Goal: Obtain resource: Download file/media

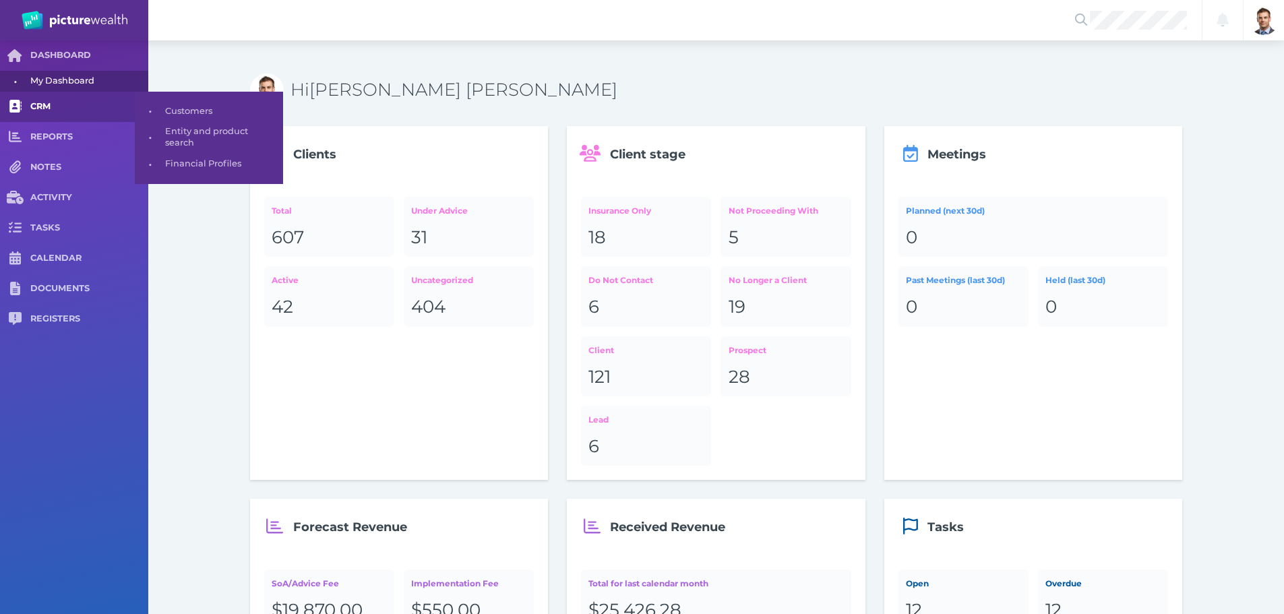
click at [42, 102] on span "CRM" at bounding box center [89, 106] width 118 height 11
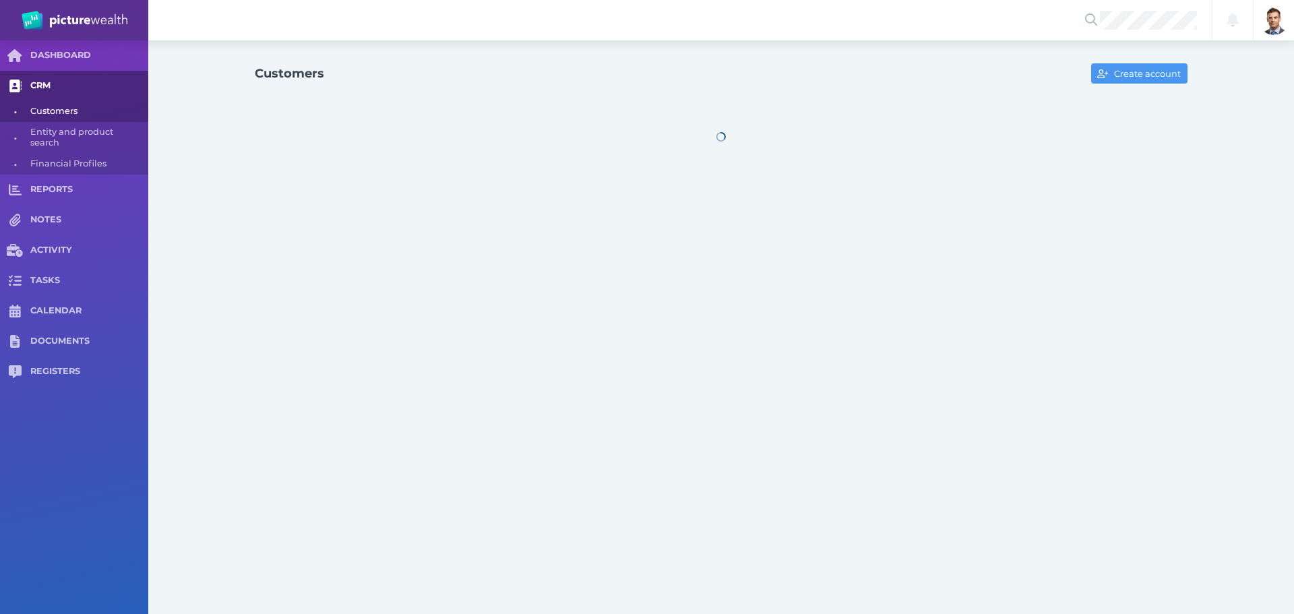
select select "25"
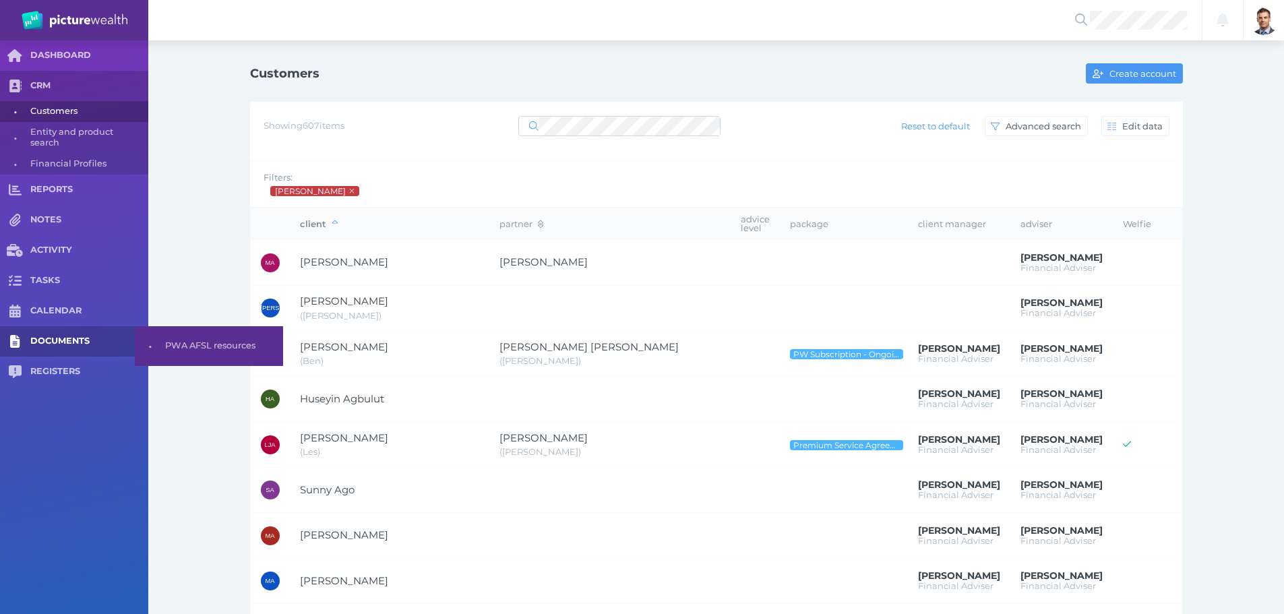
click at [56, 332] on link "DOCUMENTS" at bounding box center [74, 341] width 148 height 30
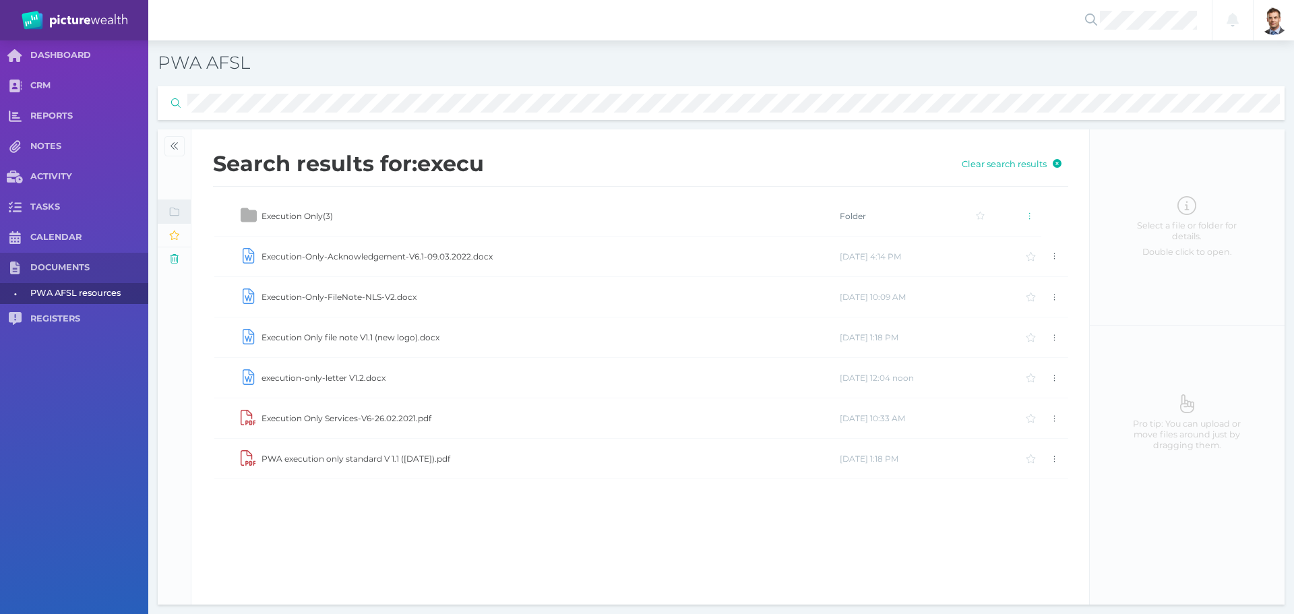
click at [332, 337] on td "Execution Only file note V1.1 (new logo).docx" at bounding box center [550, 337] width 578 height 40
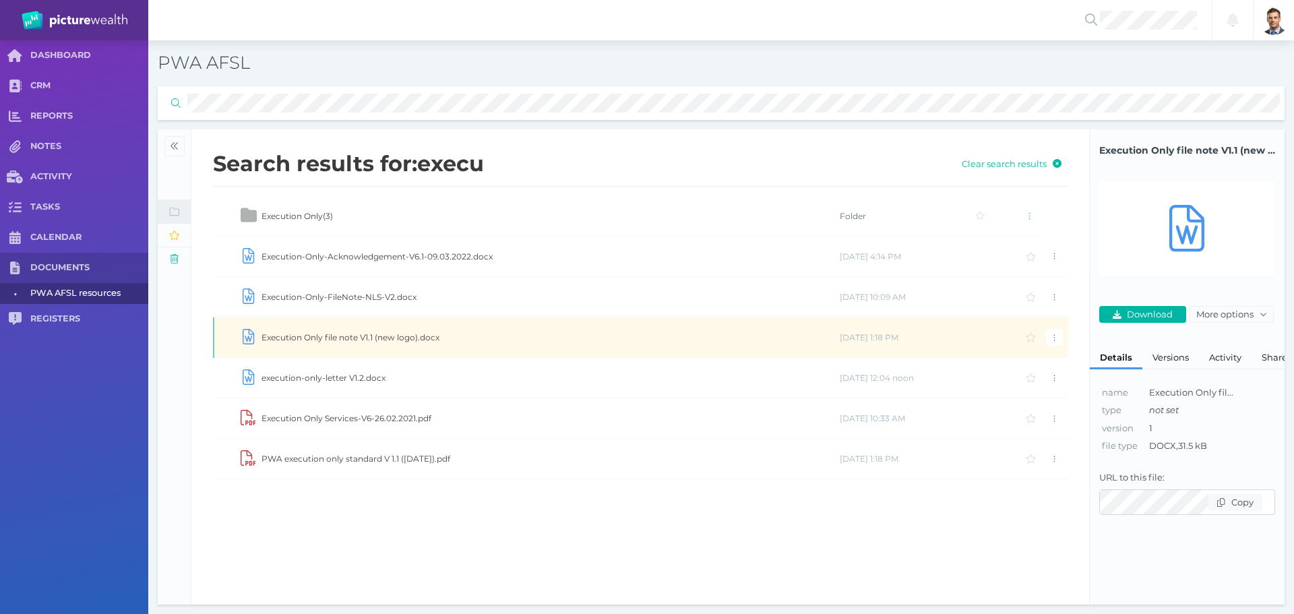
click at [332, 337] on td "Execution Only file note V1.1 (new logo).docx" at bounding box center [550, 337] width 578 height 40
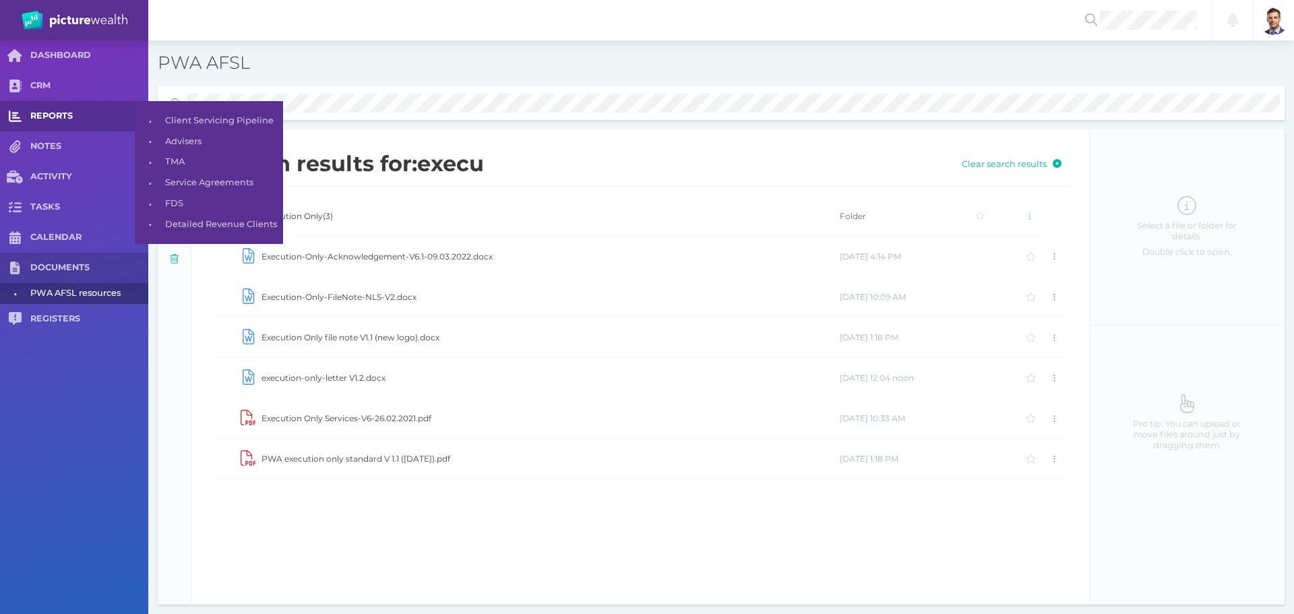
click at [67, 111] on div "DASHBOARD CRM REPORTS NOTES ACTIVITY TASKS CALENDAR DOCUMENTS • PWA AFSL resour…" at bounding box center [647, 327] width 1294 height 574
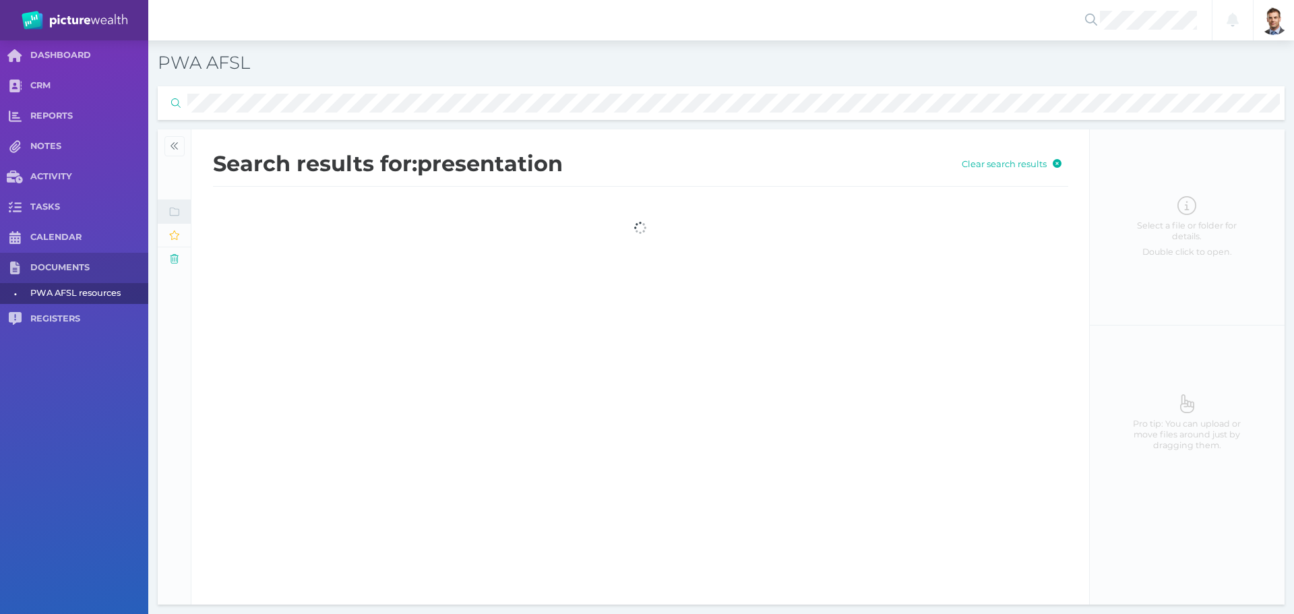
click at [60, 290] on span "PWA AFSL resources" at bounding box center [86, 293] width 113 height 21
click at [59, 262] on link "DOCUMENTS" at bounding box center [74, 268] width 148 height 30
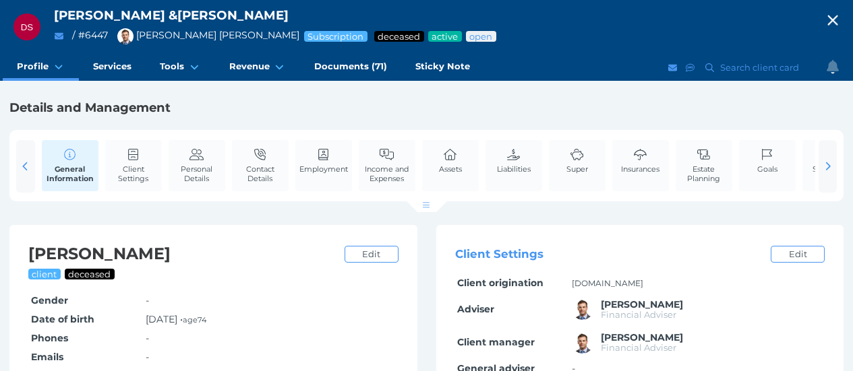
click at [843, 23] on icon "button" at bounding box center [832, 20] width 20 height 16
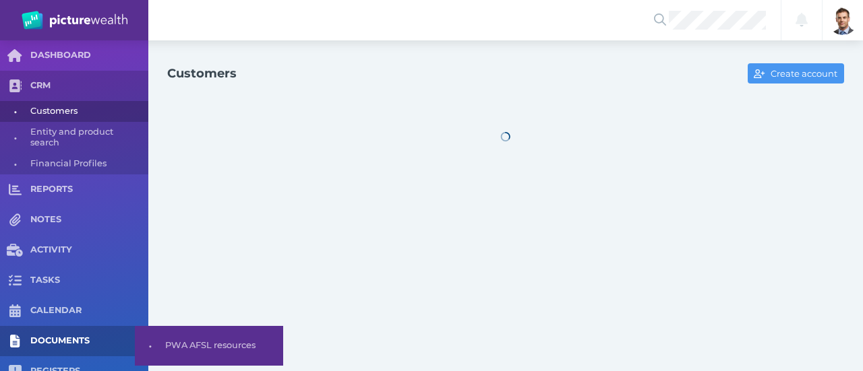
click at [74, 342] on span "DOCUMENTS" at bounding box center [89, 341] width 118 height 11
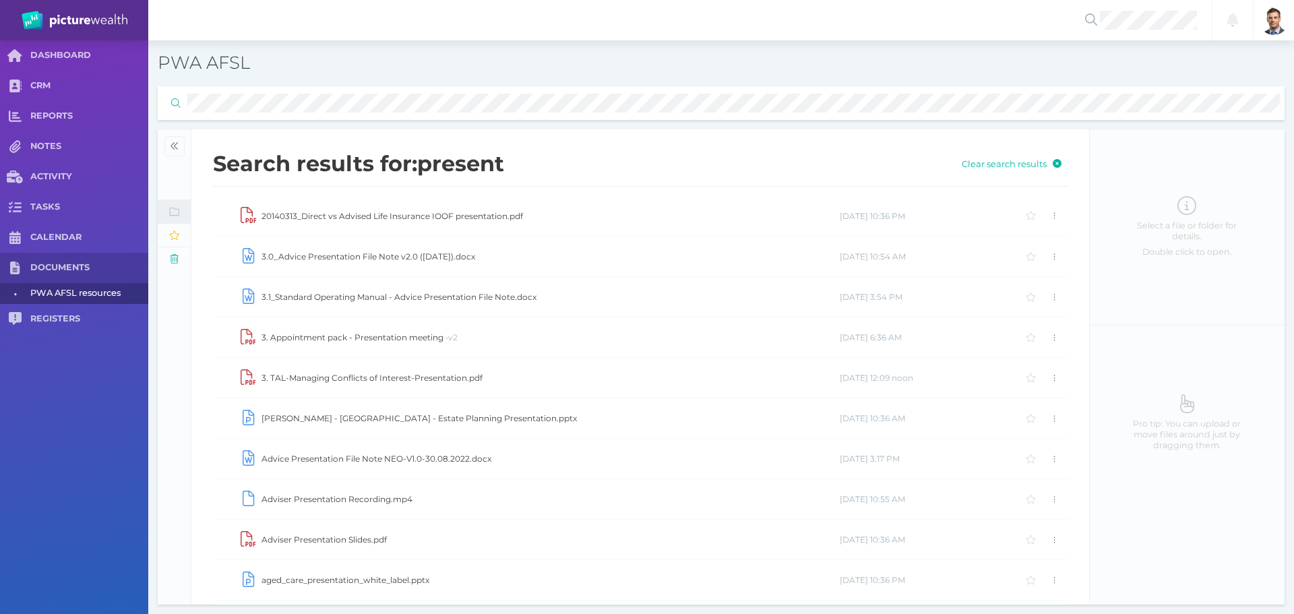
click at [398, 255] on td "3.0_Advice Presentation File Note v2.0 (August 2024).docx" at bounding box center [550, 257] width 578 height 40
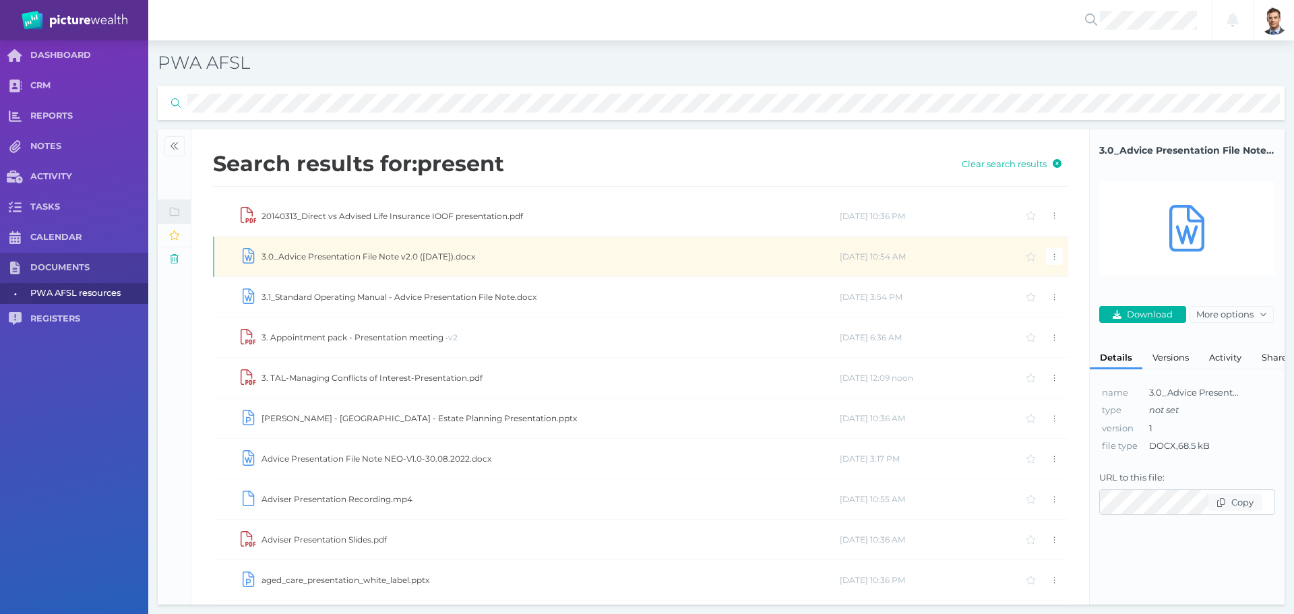
click at [398, 255] on td "3.0_Advice Presentation File Note v2.0 (August 2024).docx" at bounding box center [550, 257] width 578 height 40
